Goal: Information Seeking & Learning: Find specific fact

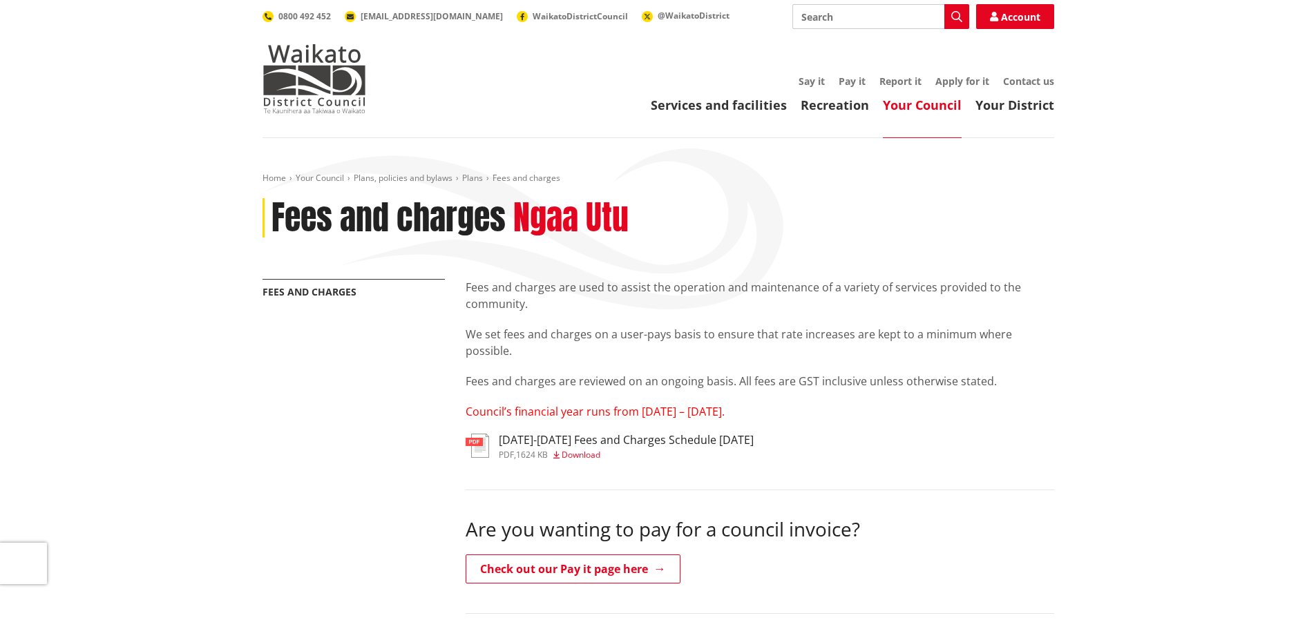
scroll to position [328, 0]
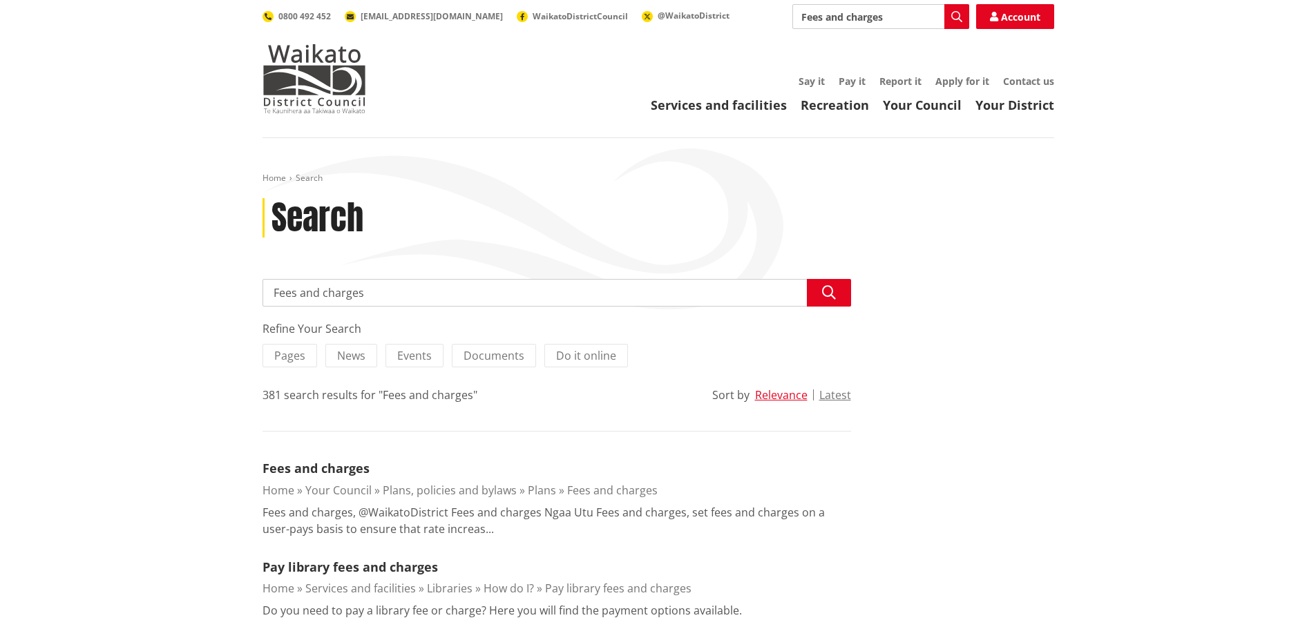
scroll to position [69, 0]
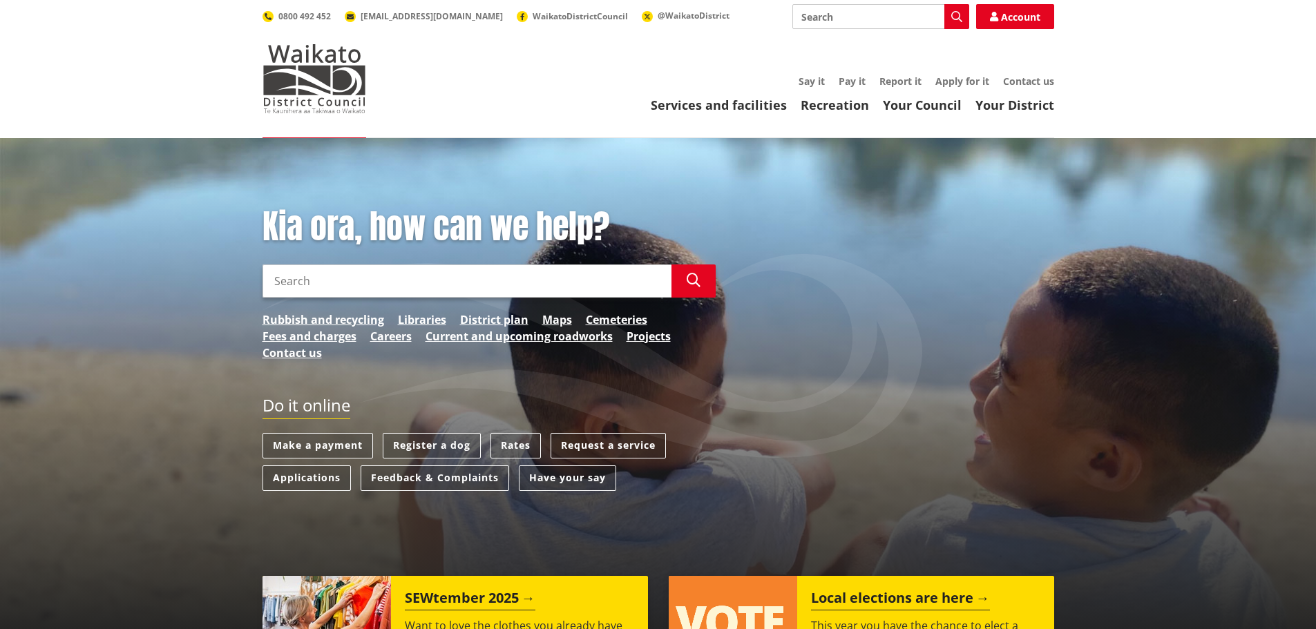
click at [402, 282] on input "Search" at bounding box center [467, 281] width 409 height 33
type input "water connection"
click at [695, 282] on icon "button" at bounding box center [694, 281] width 14 height 14
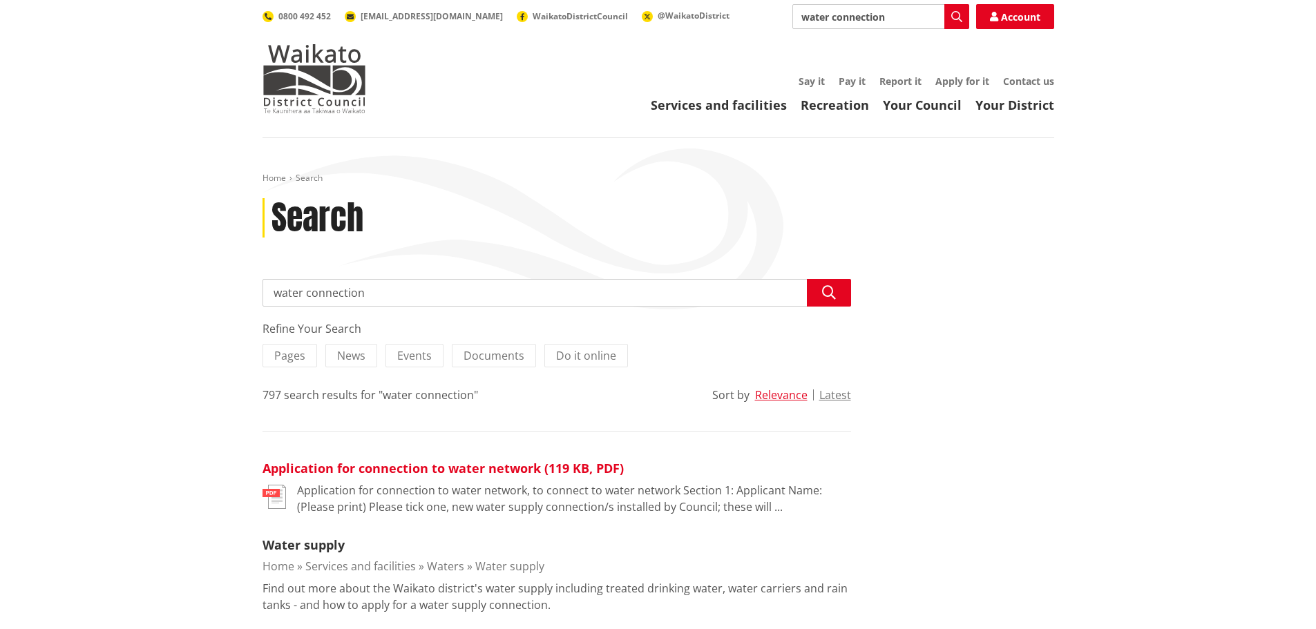
click at [379, 475] on link "Application for connection to water network (119 KB, PDF)" at bounding box center [443, 468] width 361 height 17
click at [379, 300] on input "water connection" at bounding box center [557, 293] width 589 height 28
drag, startPoint x: 392, startPoint y: 287, endPoint x: 86, endPoint y: 276, distance: 306.9
type input "4"
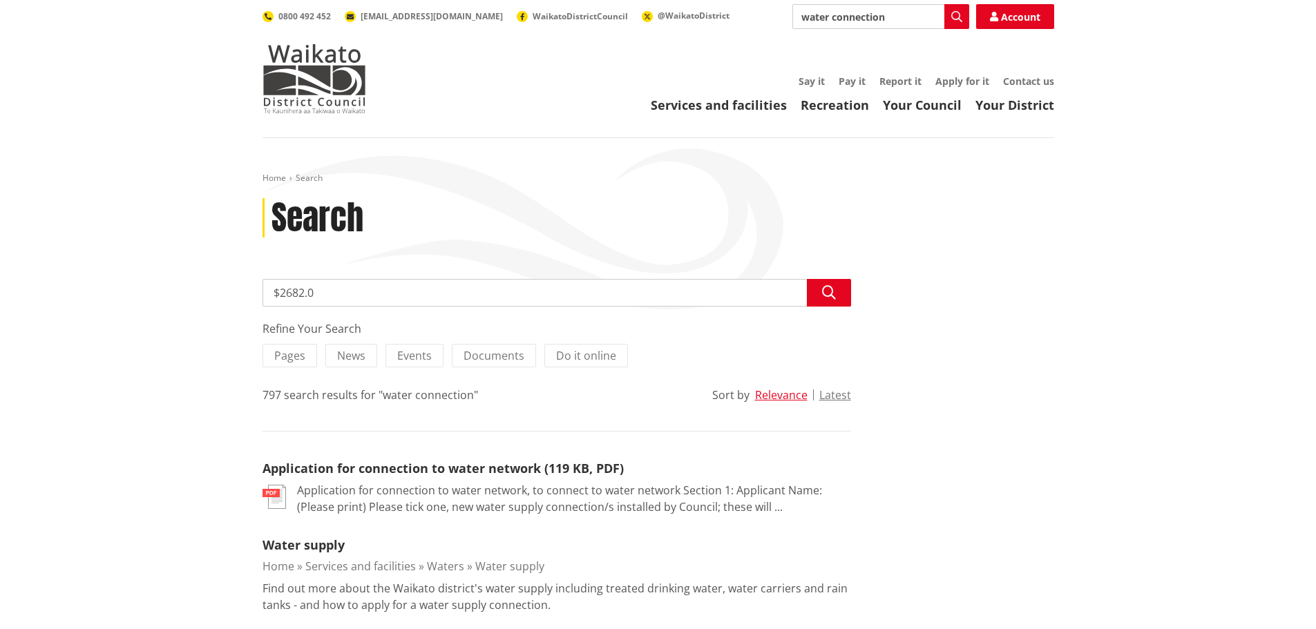
type input "$2682.00"
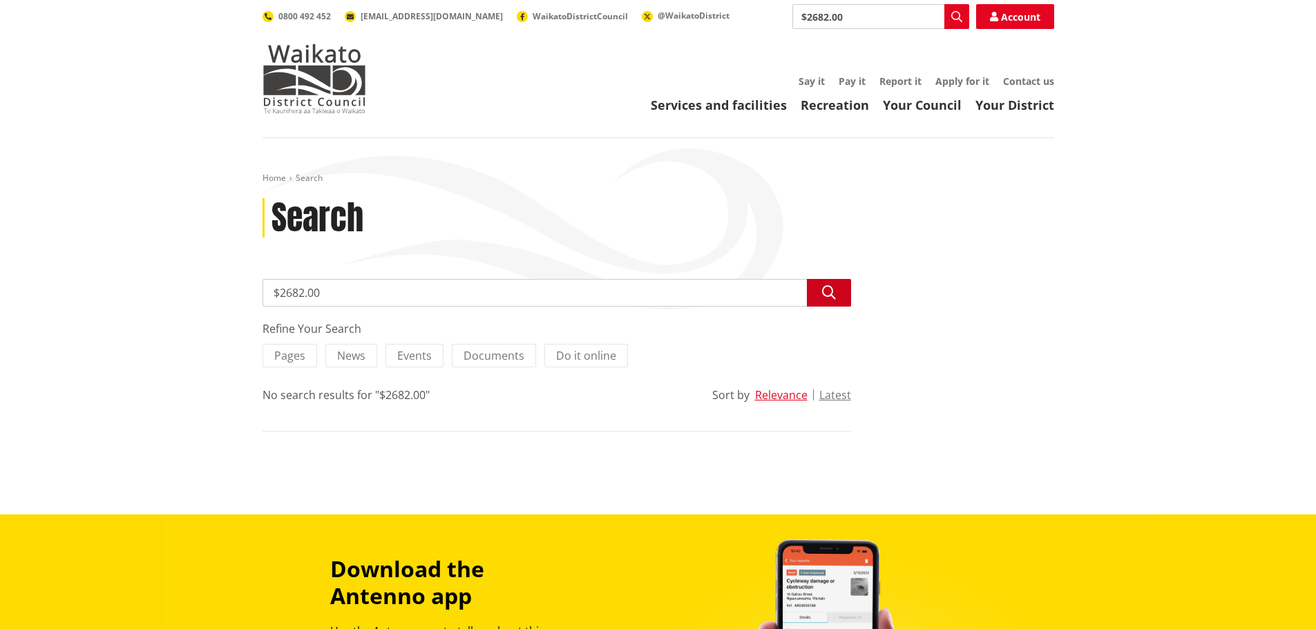
click at [825, 290] on icon "button" at bounding box center [829, 293] width 14 height 14
click at [337, 287] on input "$2682.00" at bounding box center [557, 293] width 589 height 28
drag, startPoint x: 336, startPoint y: 287, endPoint x: 242, endPoint y: 290, distance: 94.0
click at [242, 290] on div "Home Search Search Search $2682.00 Search Refine Your Search Pages News Events …" at bounding box center [658, 326] width 1316 height 377
click at [873, 233] on div "Search" at bounding box center [659, 218] width 792 height 40
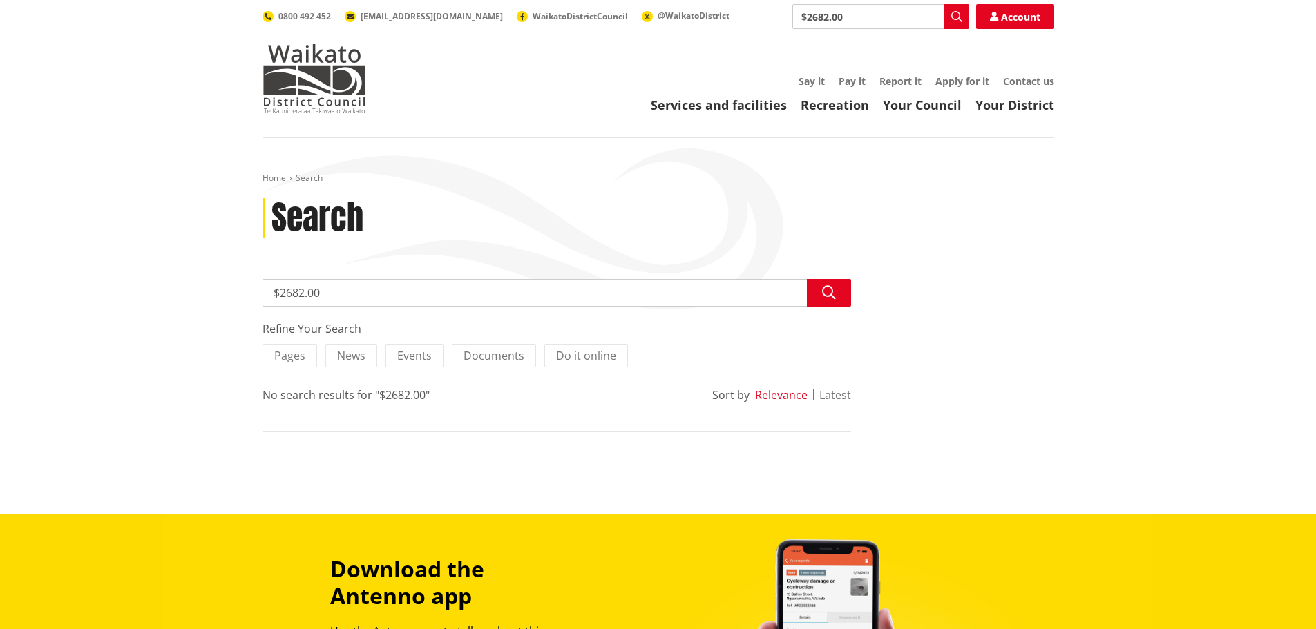
click at [439, 285] on input "$2682.00" at bounding box center [557, 293] width 589 height 28
